Goal: Task Accomplishment & Management: Complete application form

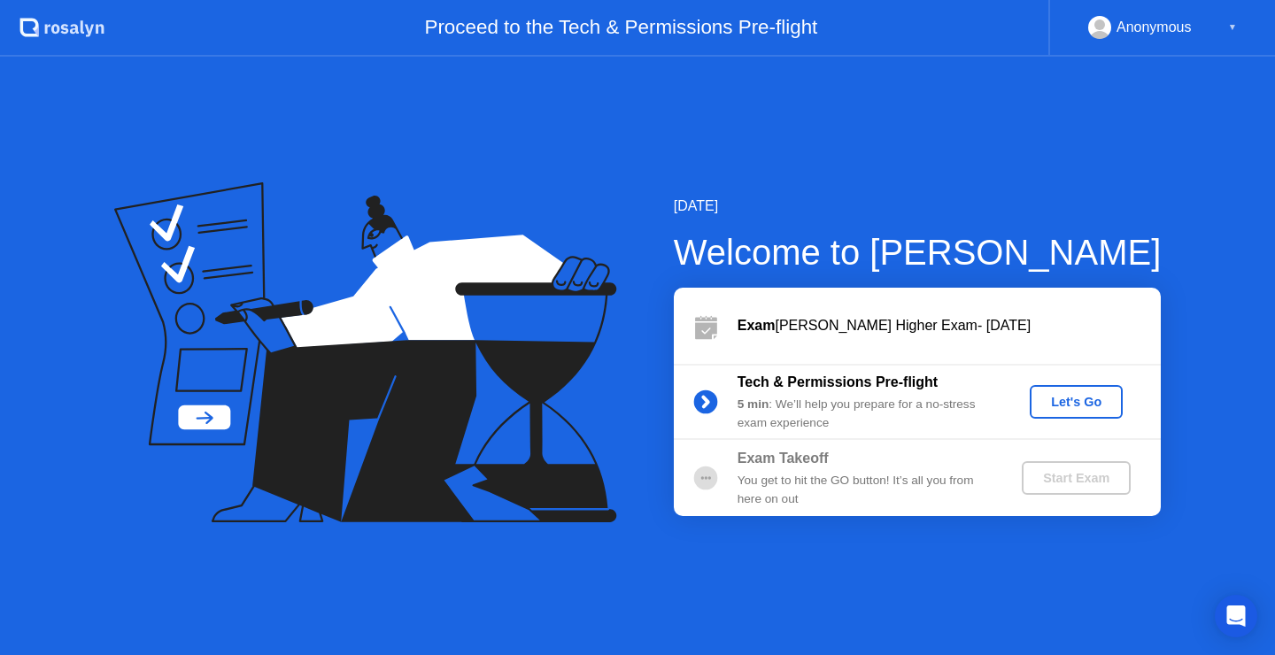
click at [1095, 400] on div "Let's Go" at bounding box center [1076, 402] width 79 height 14
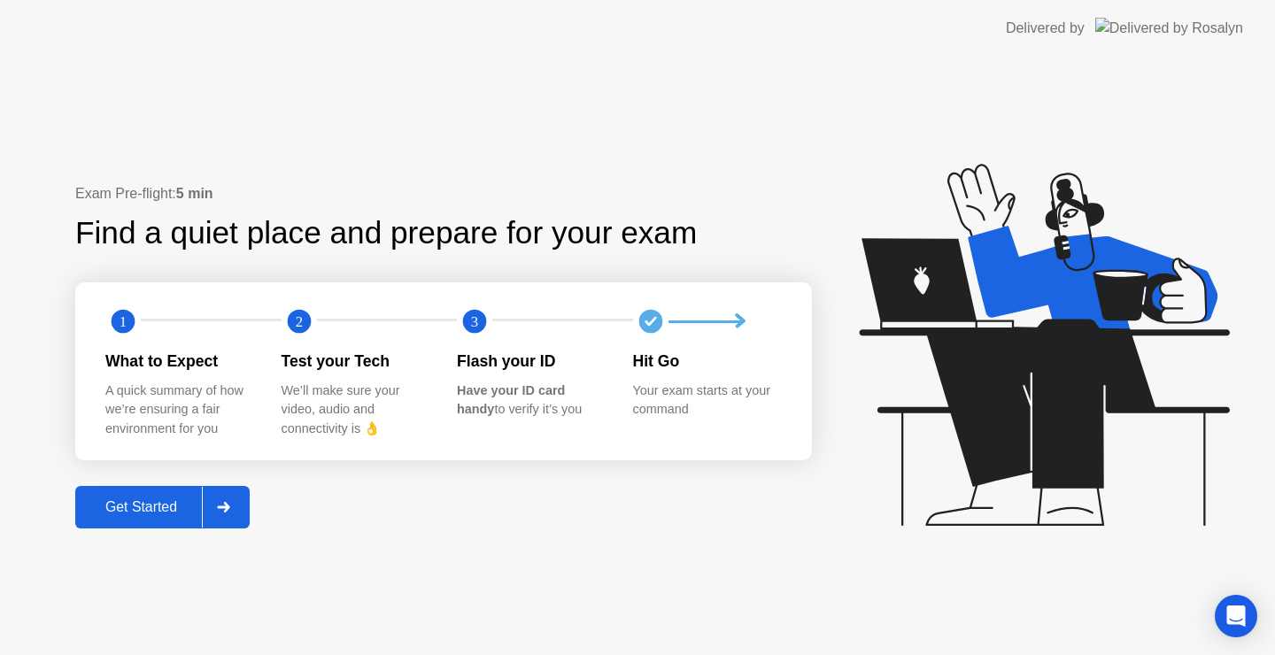
click at [169, 507] on div "Get Started" at bounding box center [141, 507] width 121 height 16
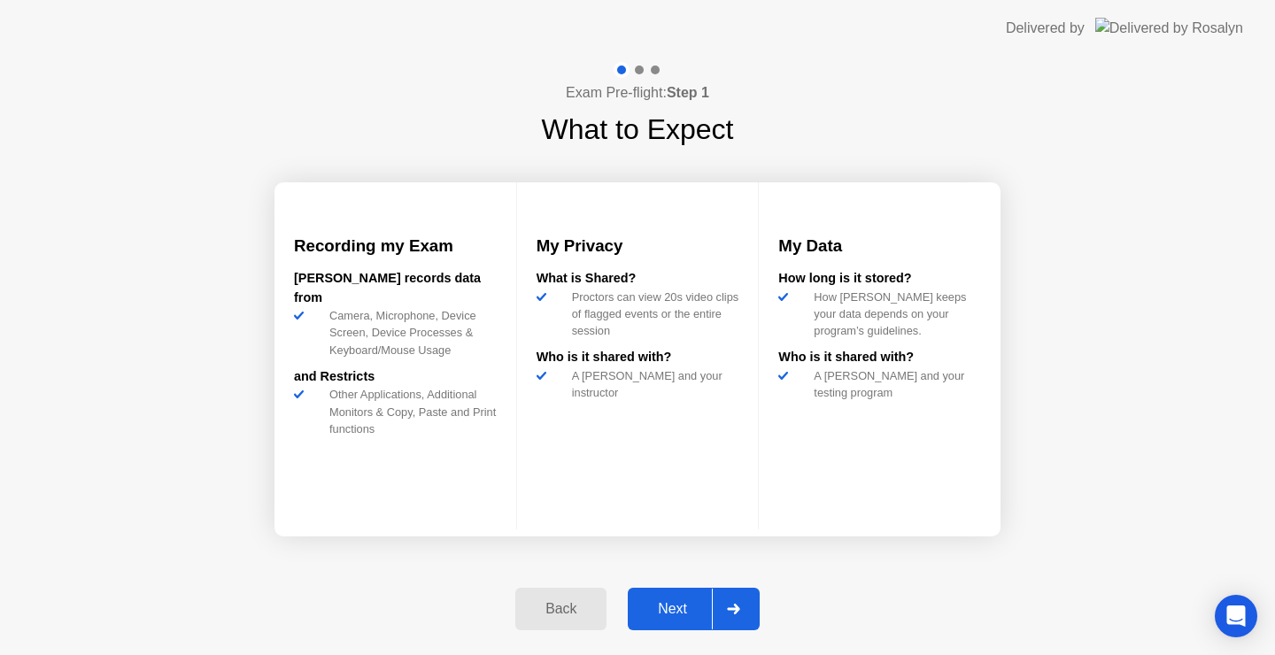
click at [690, 601] on div "Next" at bounding box center [672, 609] width 79 height 16
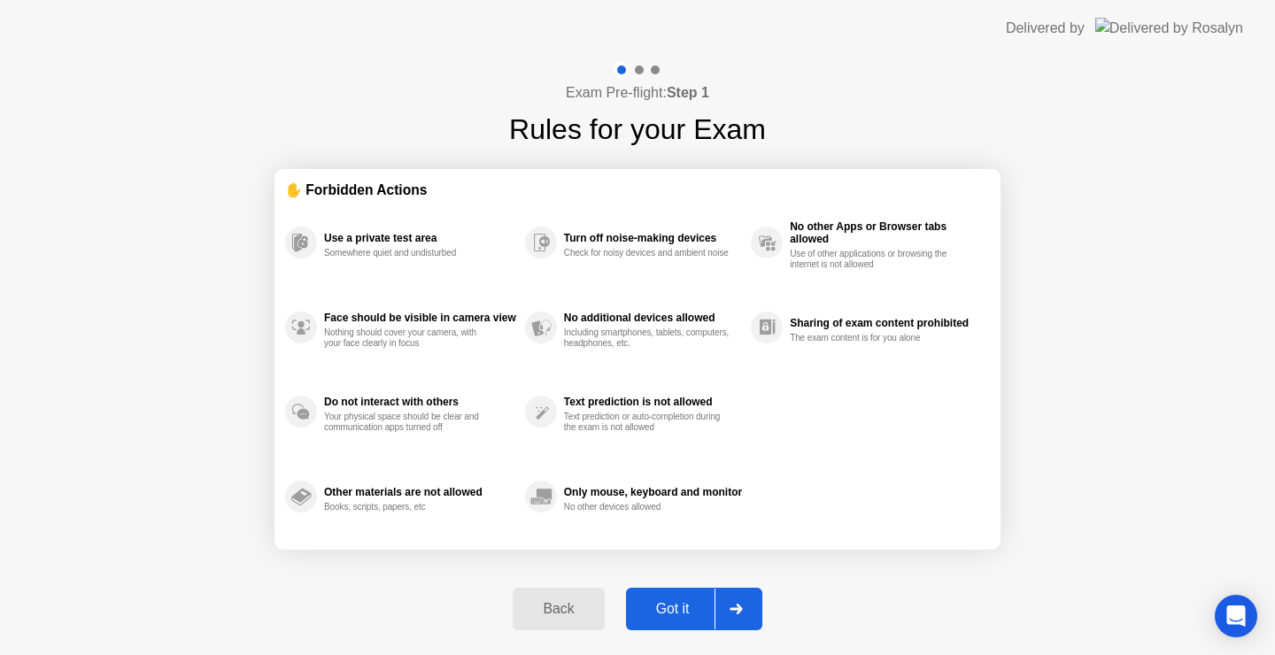
click at [680, 601] on div "Got it" at bounding box center [672, 609] width 83 height 16
select select "**********"
select select "*******"
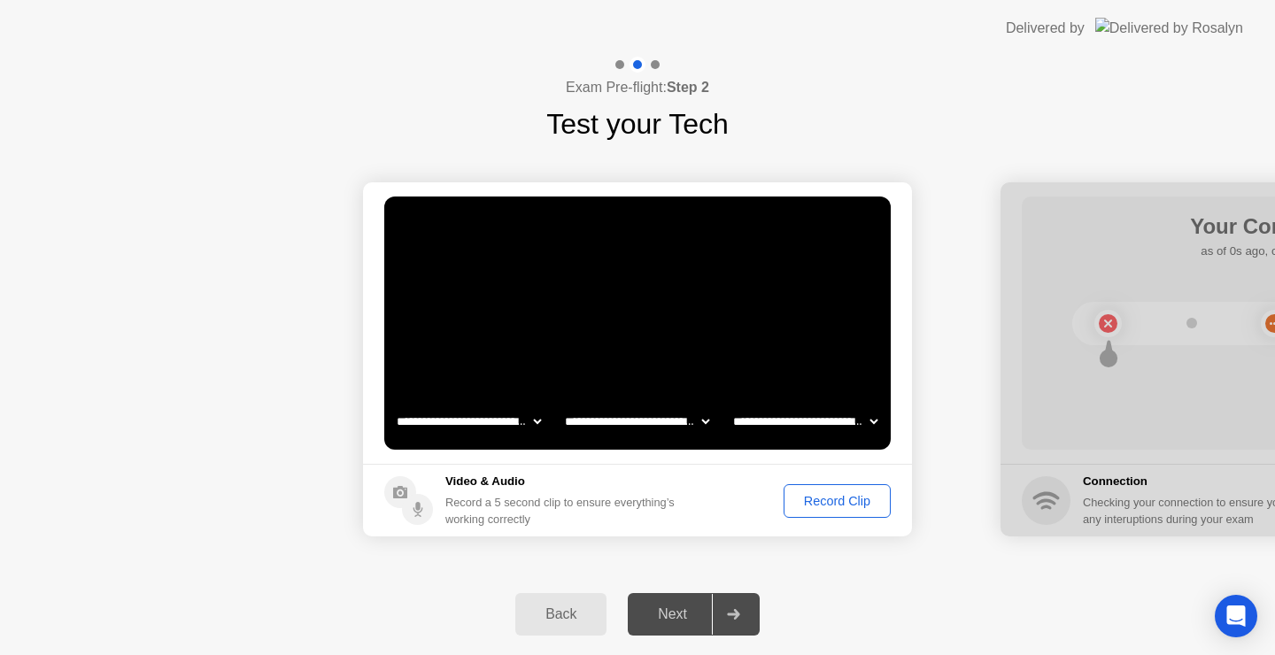
click at [824, 507] on div "Record Clip" at bounding box center [837, 501] width 95 height 14
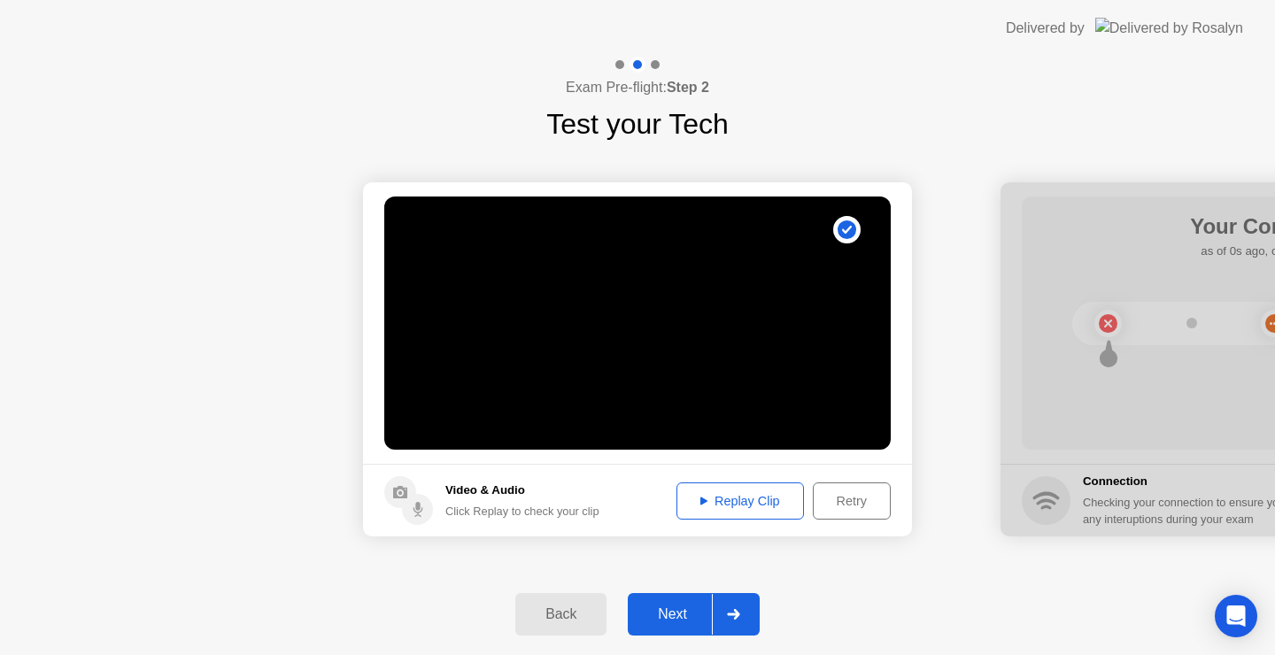
click at [672, 628] on button "Next" at bounding box center [694, 614] width 132 height 43
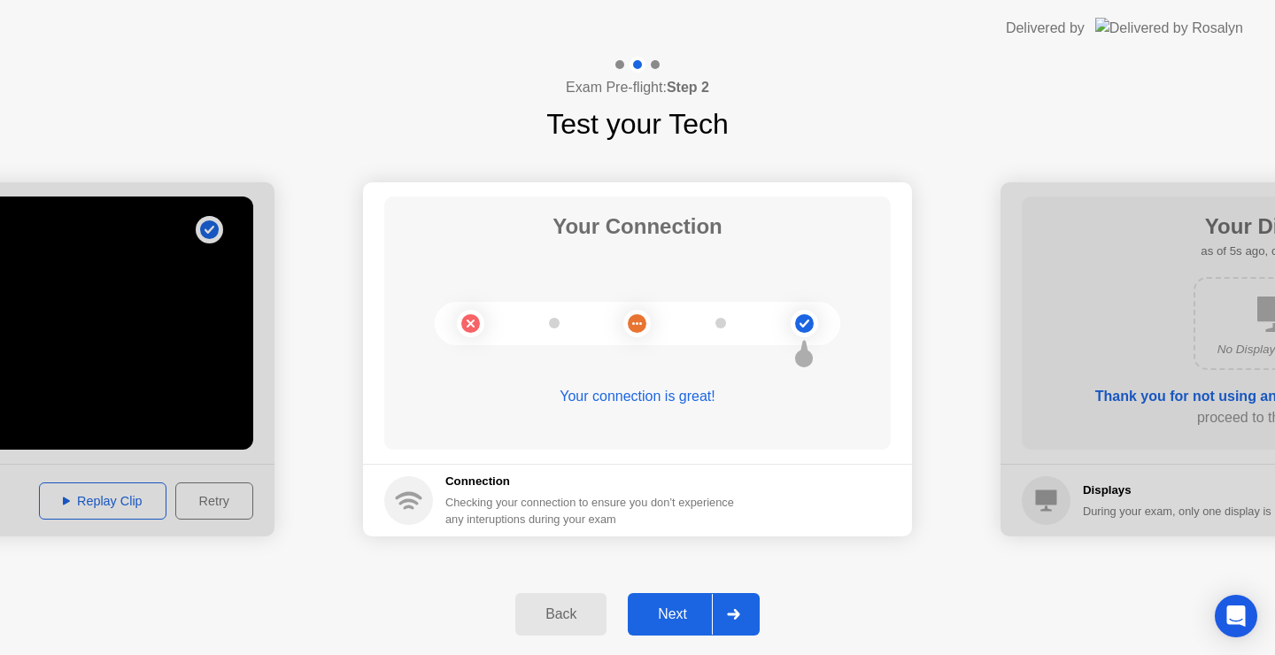
click at [675, 611] on div "Next" at bounding box center [672, 615] width 79 height 16
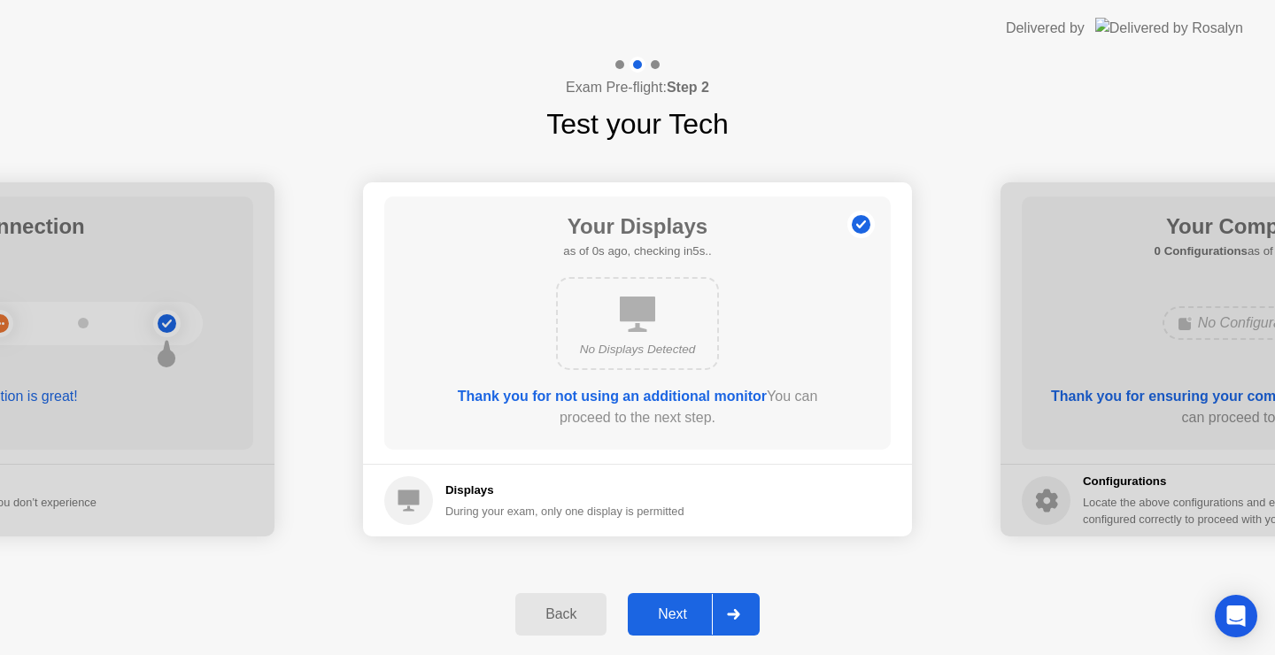
click at [692, 610] on div "Next" at bounding box center [672, 615] width 79 height 16
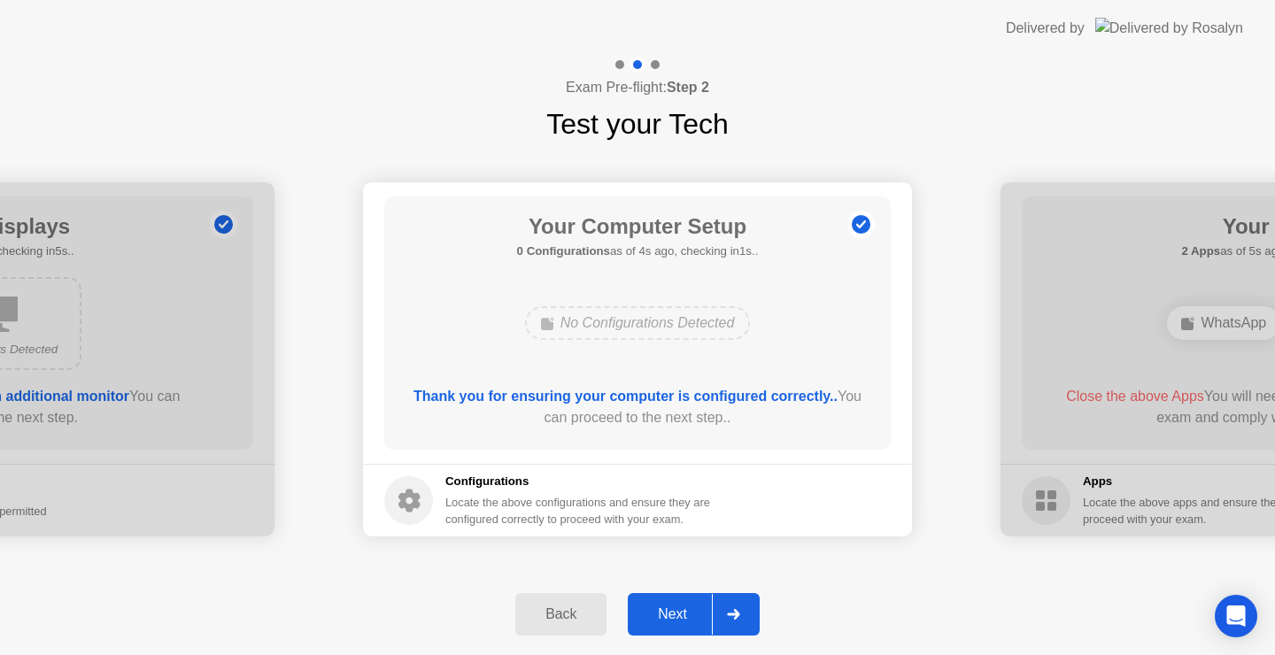
click at [692, 610] on div "Next" at bounding box center [672, 615] width 79 height 16
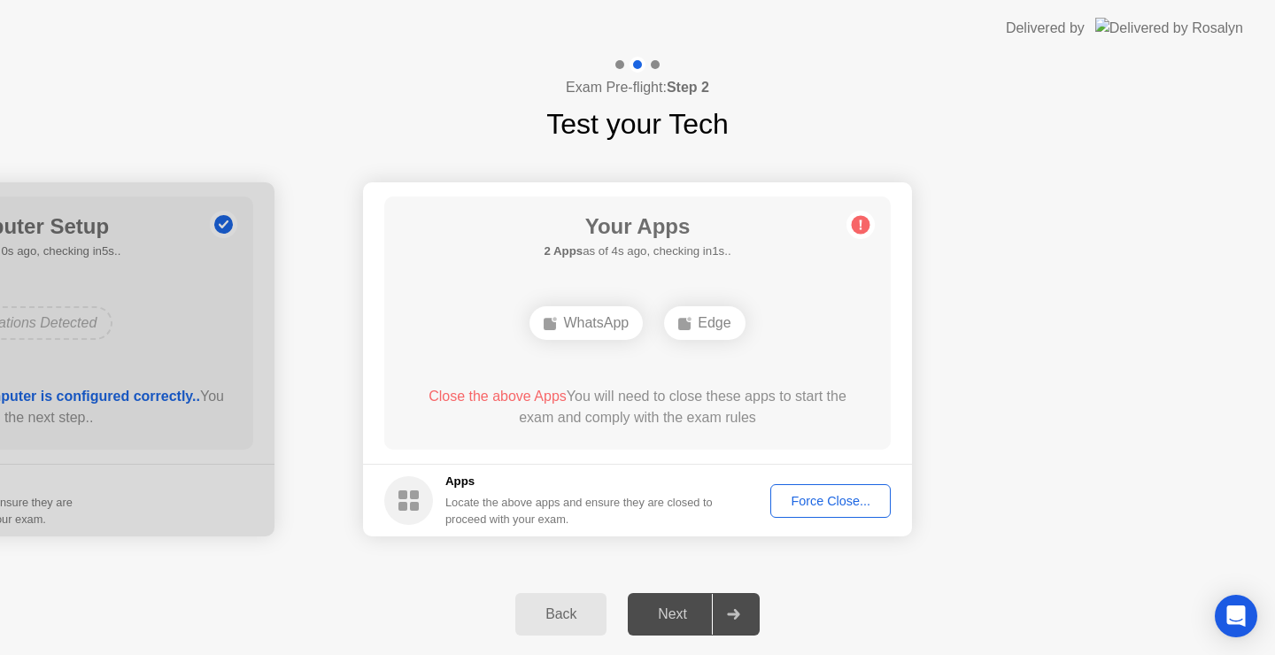
click at [799, 498] on div "Force Close..." at bounding box center [831, 501] width 108 height 14
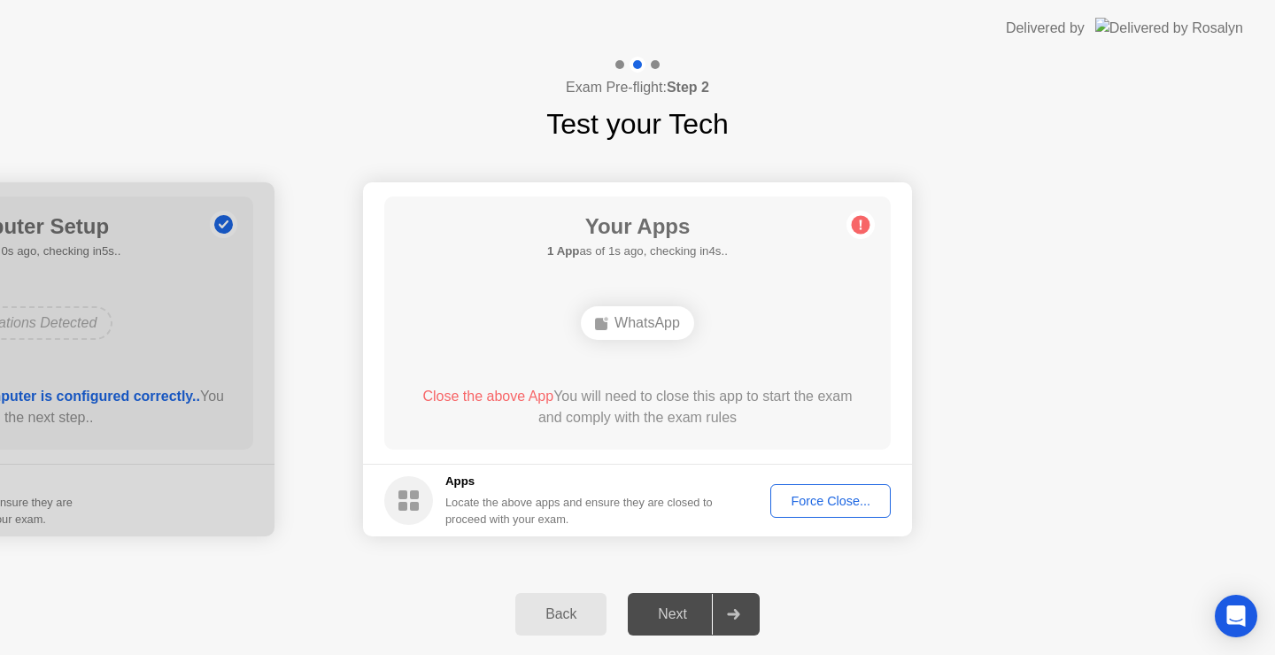
click at [821, 494] on div "Force Close..." at bounding box center [831, 501] width 108 height 14
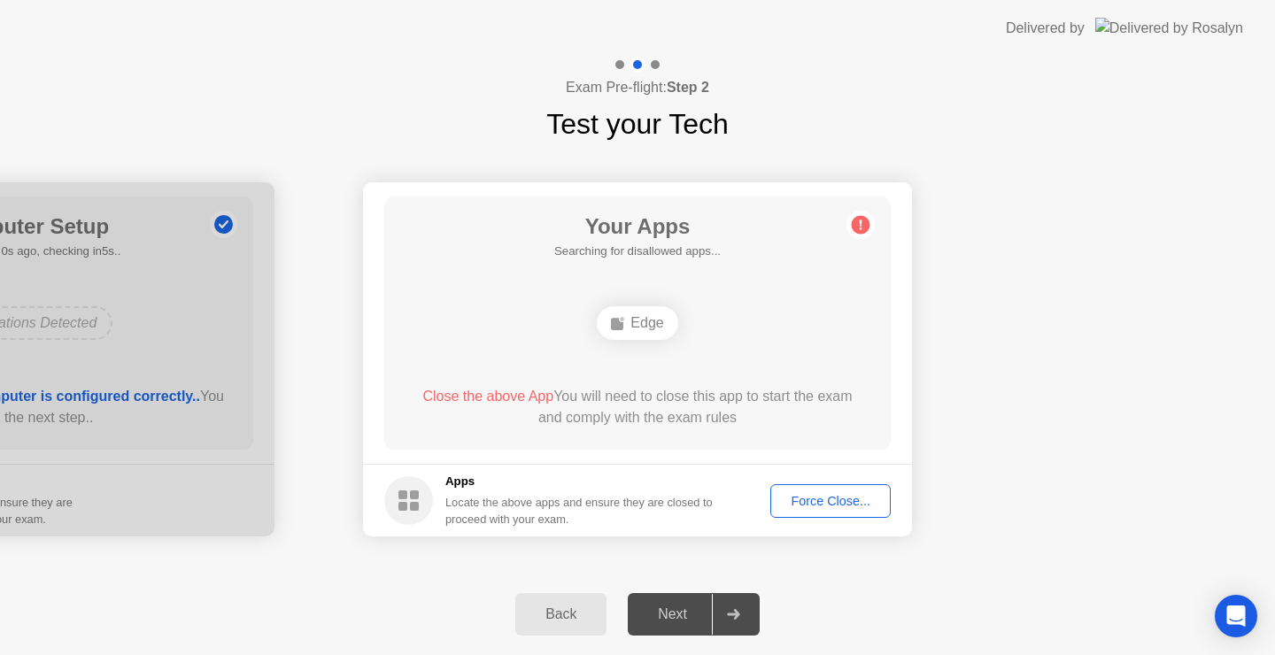
click at [810, 501] on div "Force Close..." at bounding box center [831, 501] width 108 height 14
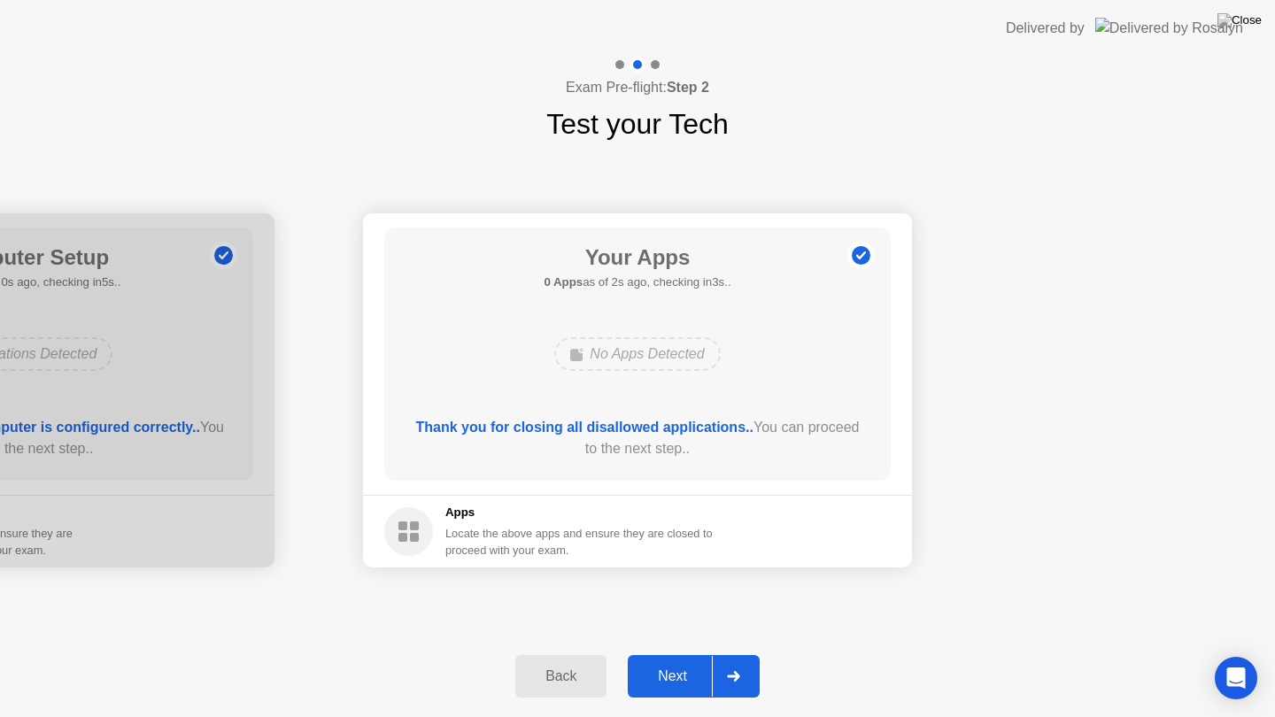
click at [680, 654] on div "Next" at bounding box center [672, 677] width 79 height 16
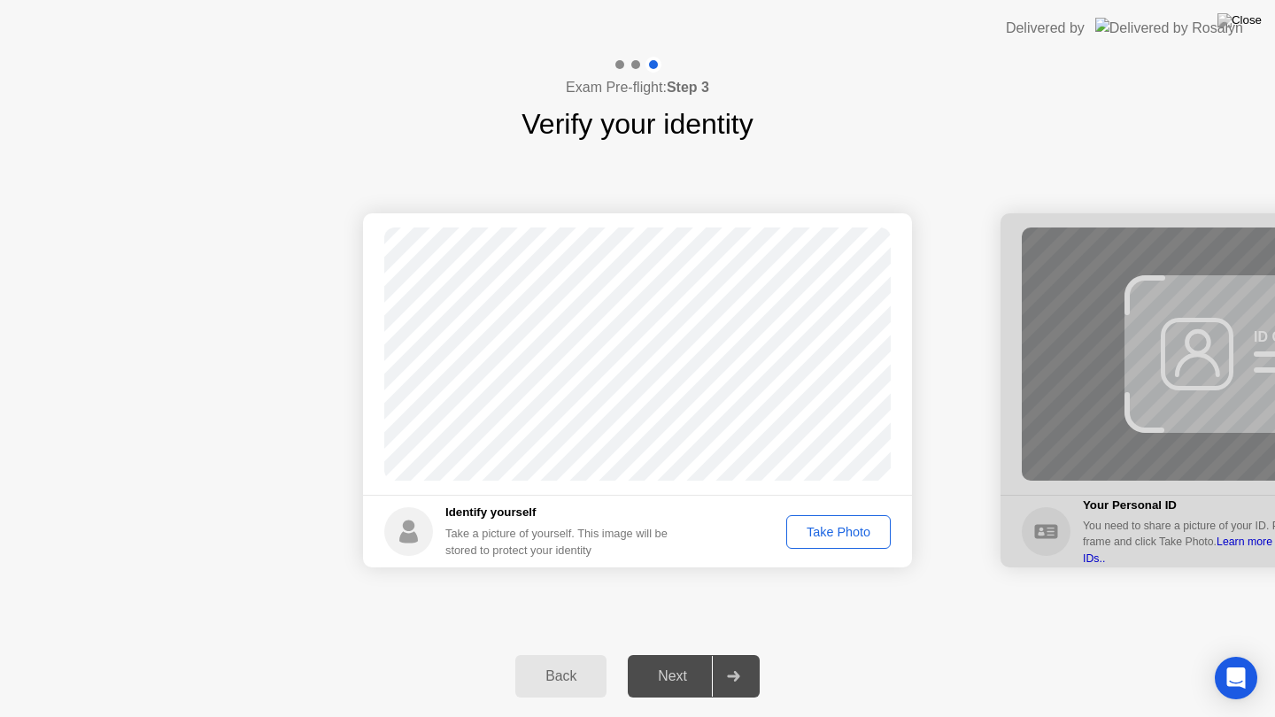
click at [817, 547] on button "Take Photo" at bounding box center [838, 532] width 104 height 34
click at [822, 535] on div "Retake" at bounding box center [850, 532] width 69 height 14
click at [822, 535] on div "Take Photo" at bounding box center [839, 532] width 92 height 14
click at [842, 534] on div "Retake" at bounding box center [850, 532] width 69 height 14
click at [842, 534] on div "Take Photo" at bounding box center [839, 532] width 92 height 14
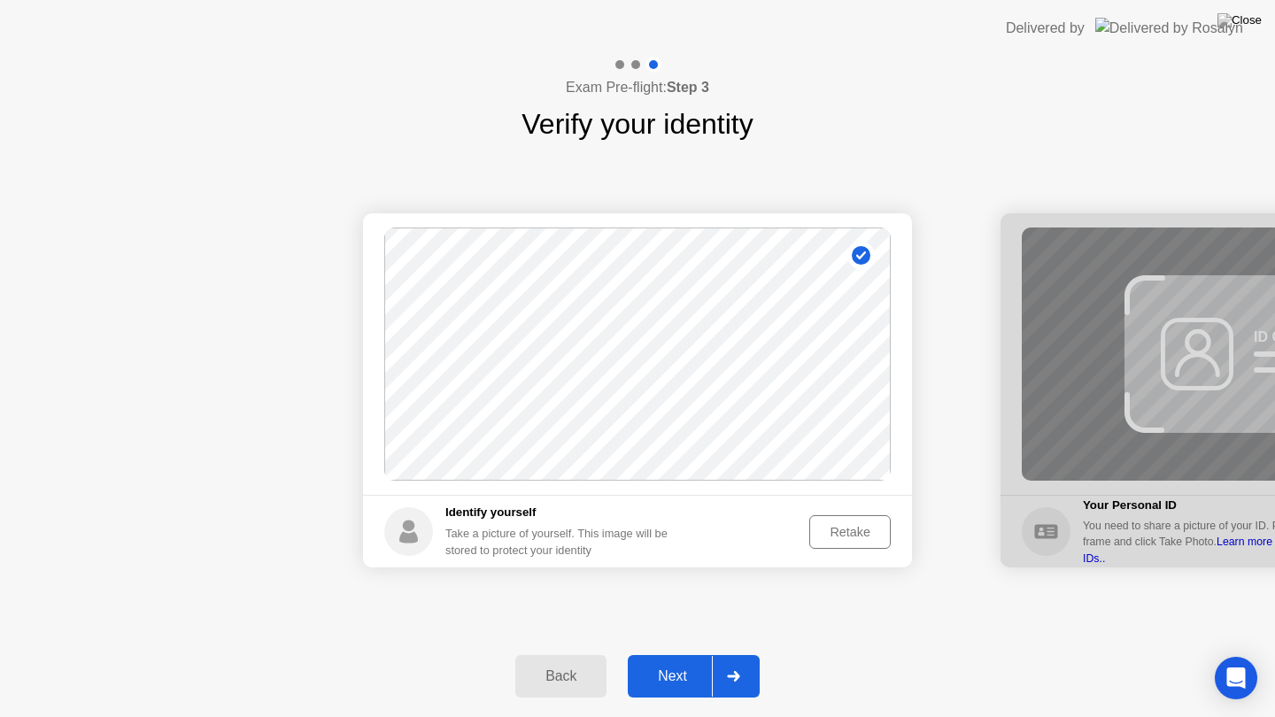
click at [696, 654] on div "Next" at bounding box center [672, 677] width 79 height 16
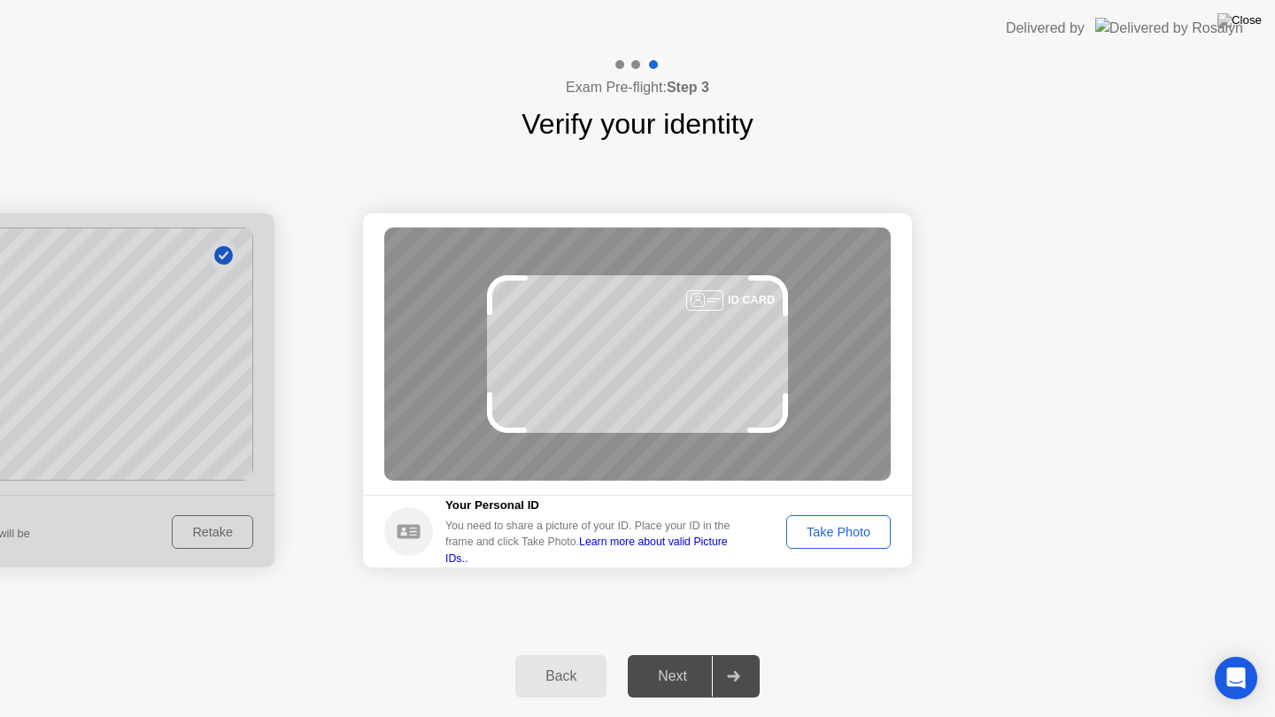
click at [834, 525] on div "Take Photo" at bounding box center [839, 532] width 92 height 14
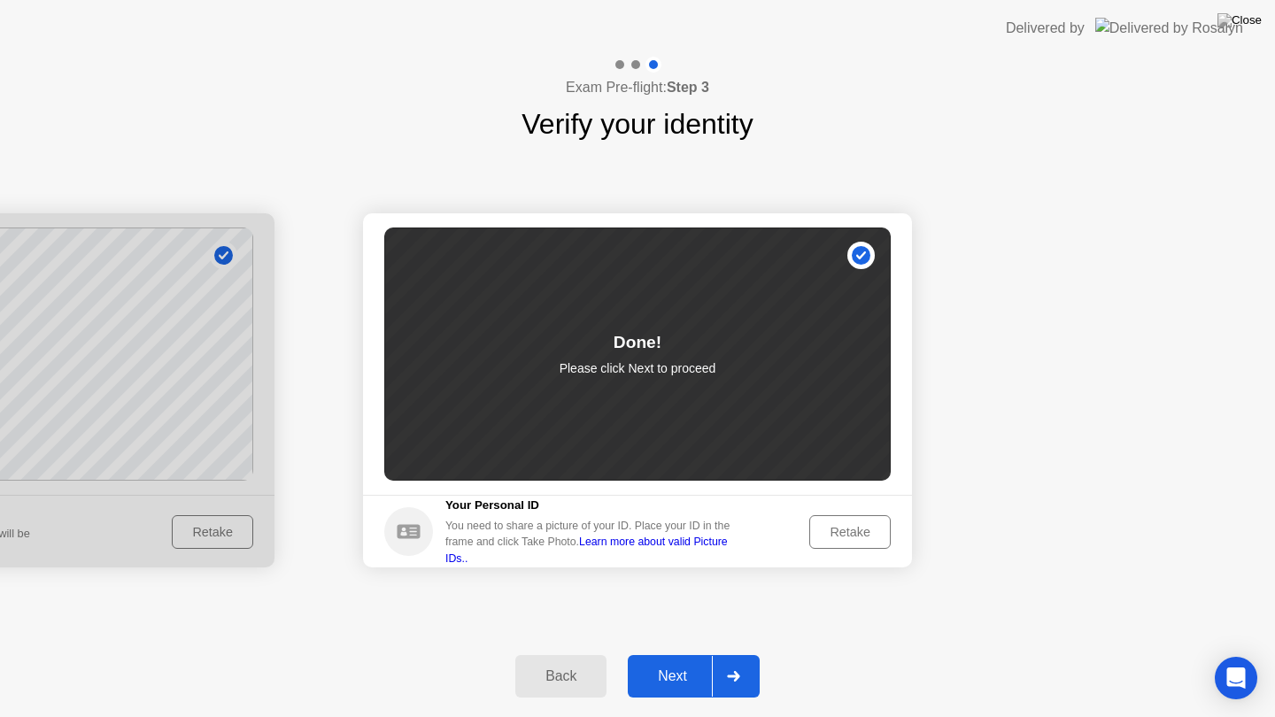
click at [684, 654] on div "Next" at bounding box center [672, 677] width 79 height 16
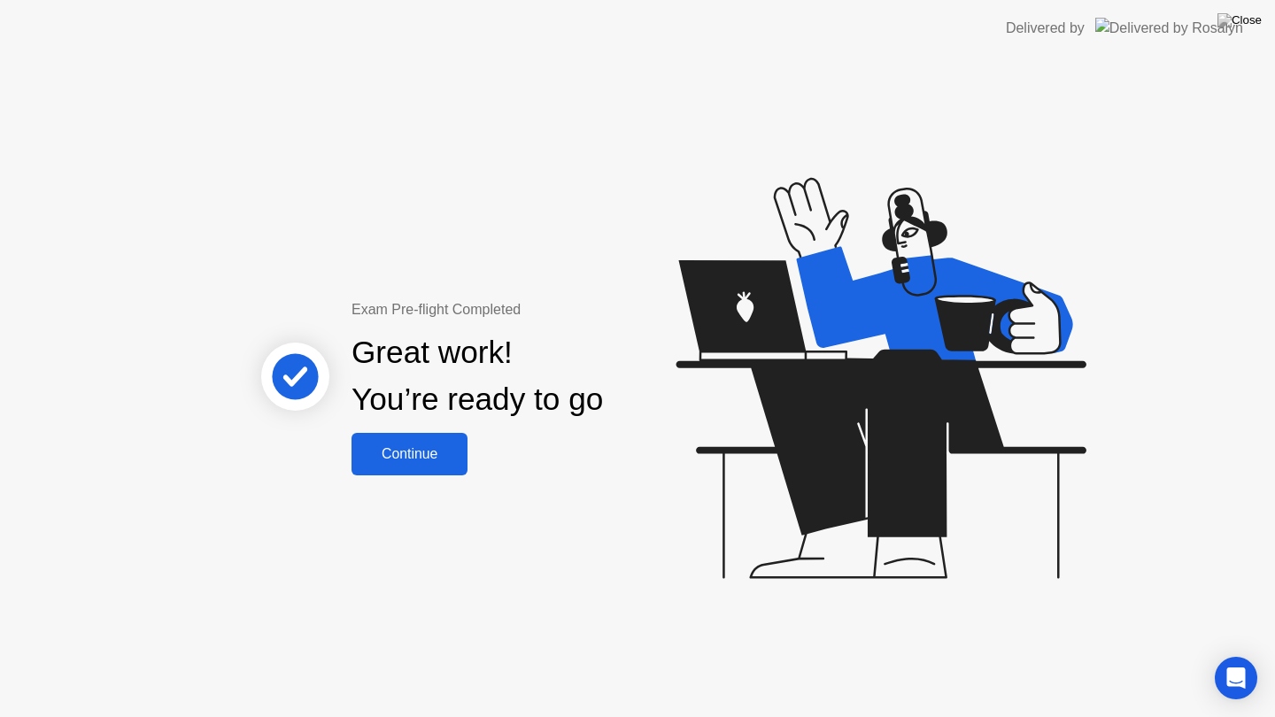
click at [406, 449] on div "Continue" at bounding box center [409, 454] width 105 height 16
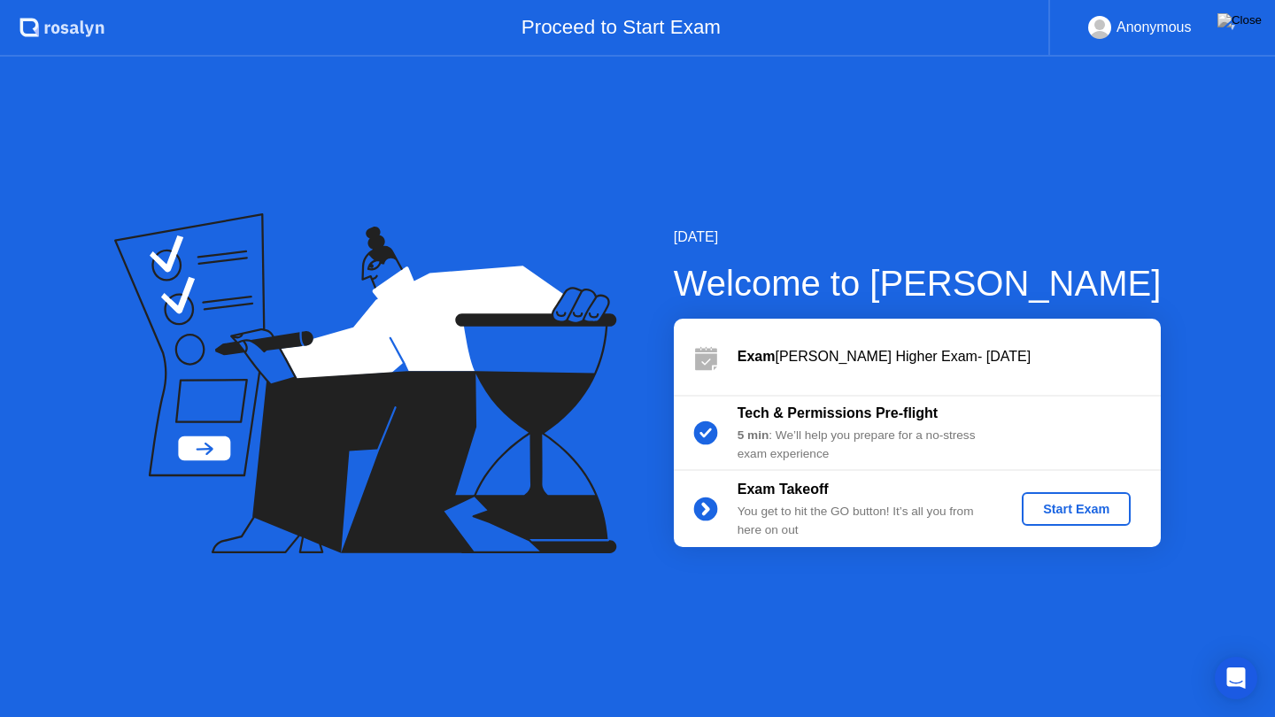
click at [1063, 510] on div "Start Exam" at bounding box center [1076, 509] width 95 height 14
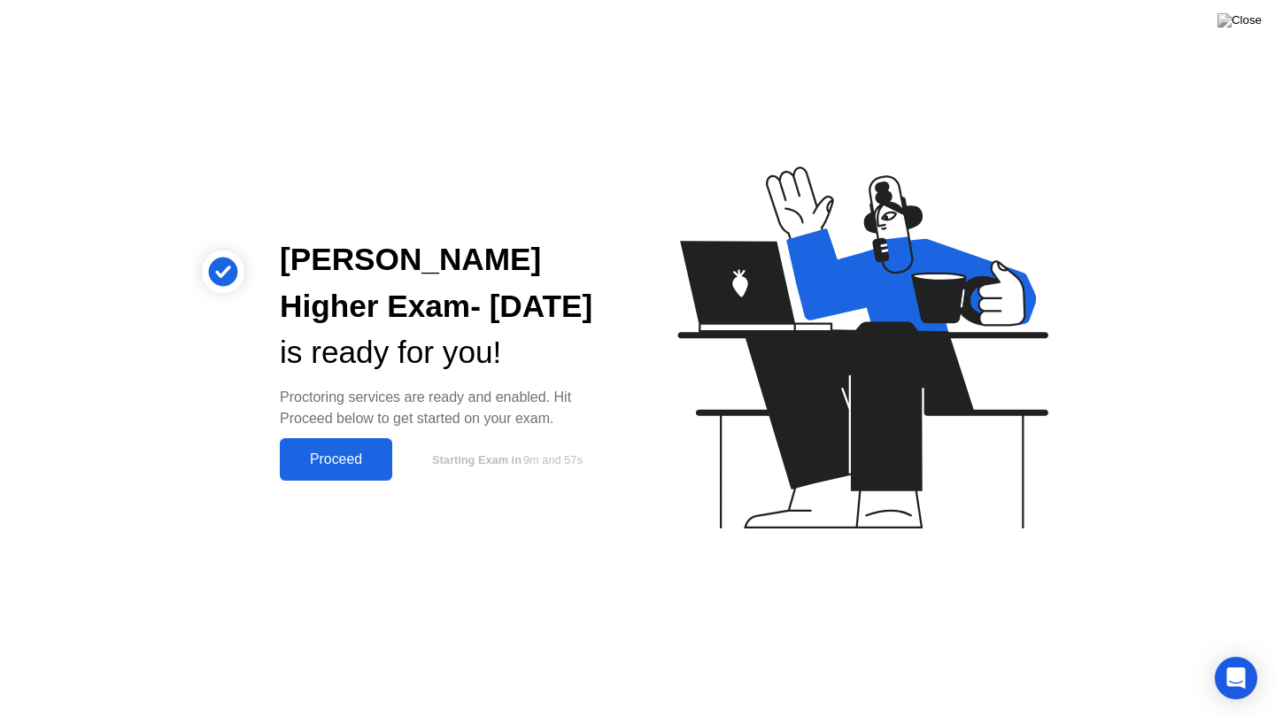
click at [360, 459] on div "Proceed" at bounding box center [336, 460] width 102 height 16
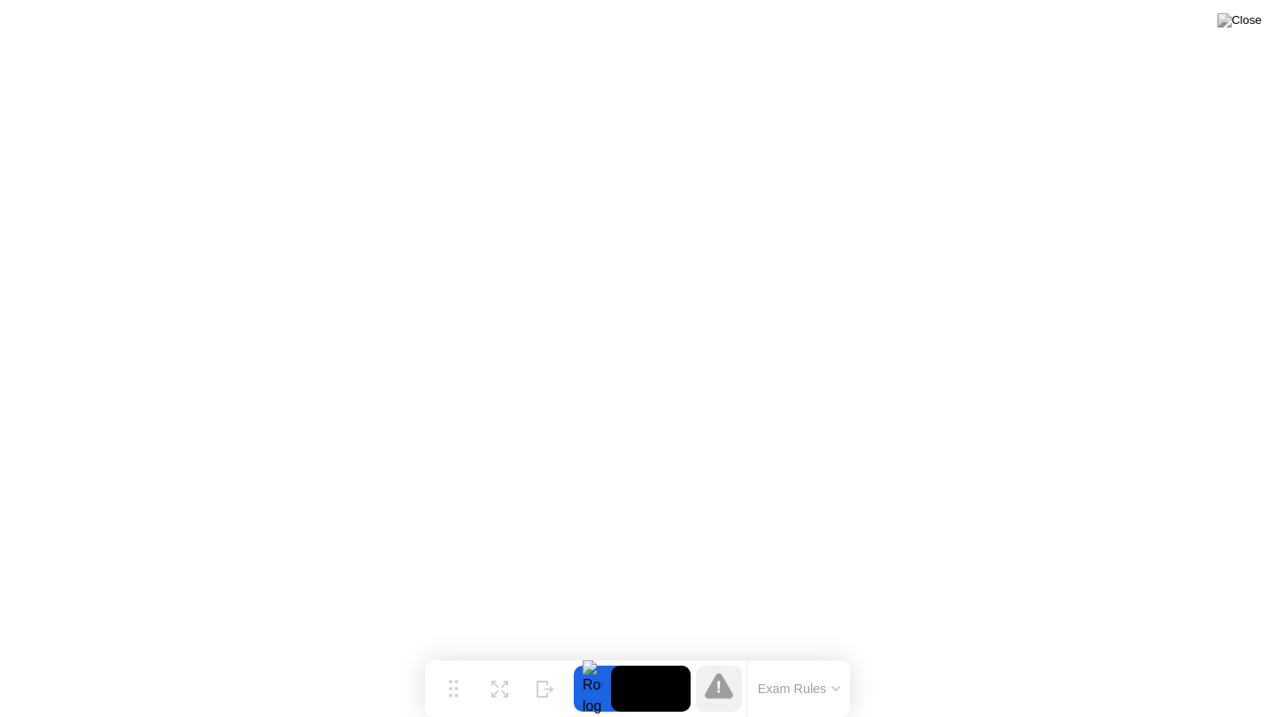
click at [642, 654] on video at bounding box center [651, 689] width 80 height 46
click at [762, 654] on div "Exam Rules" at bounding box center [798, 689] width 103 height 57
click at [748, 654] on div "Exam Rules" at bounding box center [798, 689] width 103 height 57
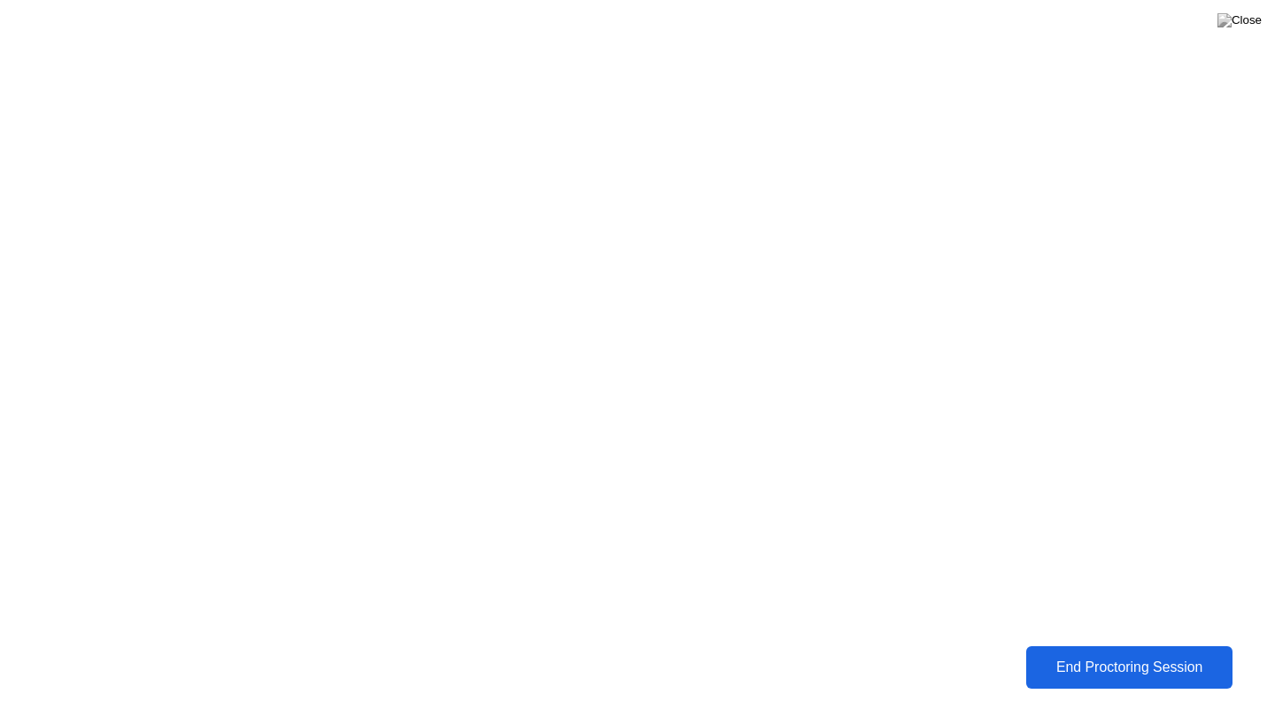
click at [1110, 654] on div "End Proctoring Session" at bounding box center [1130, 668] width 196 height 16
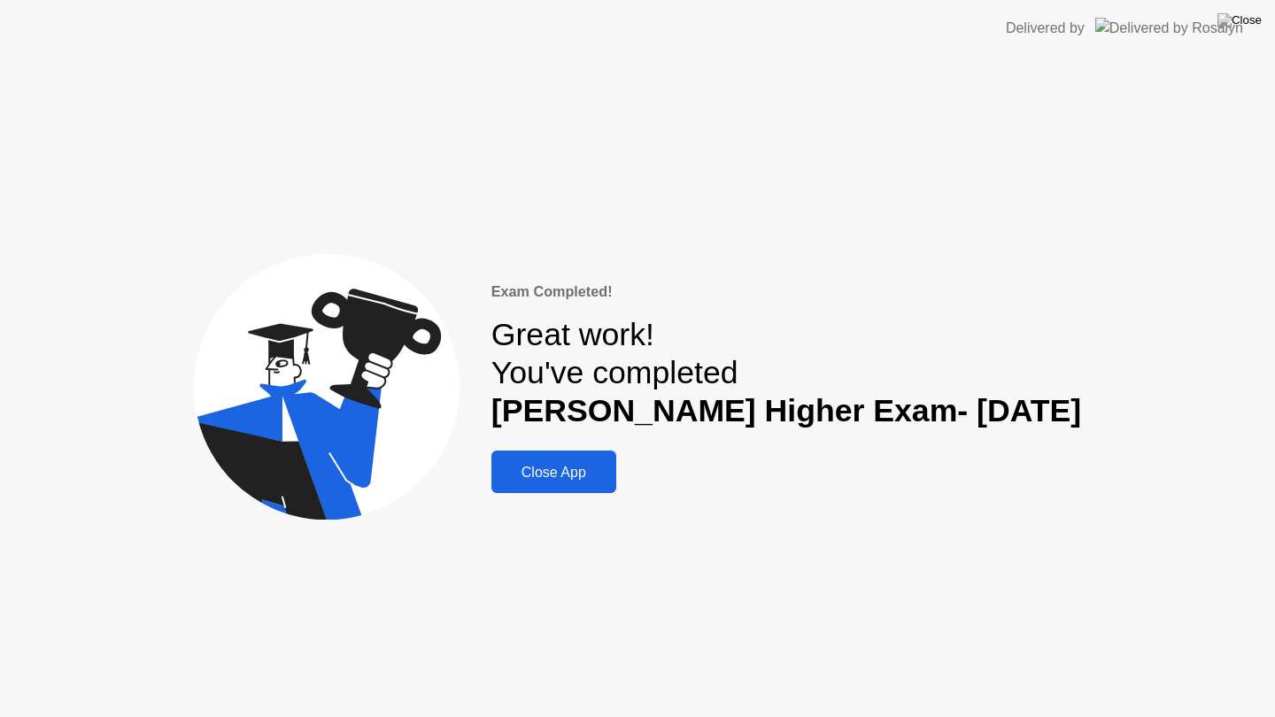
click at [560, 473] on div "Close App" at bounding box center [554, 472] width 114 height 17
